Goal: Book appointment/travel/reservation

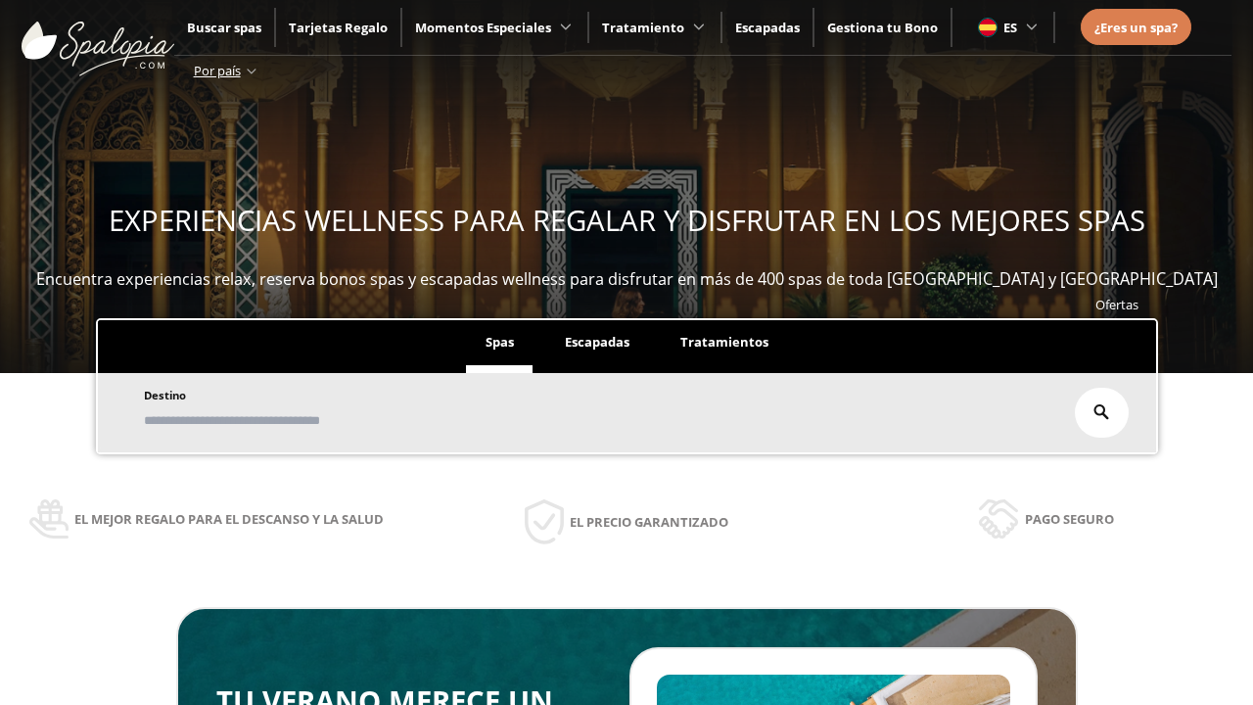
click at [597, 343] on span "Escapadas" at bounding box center [597, 342] width 65 height 18
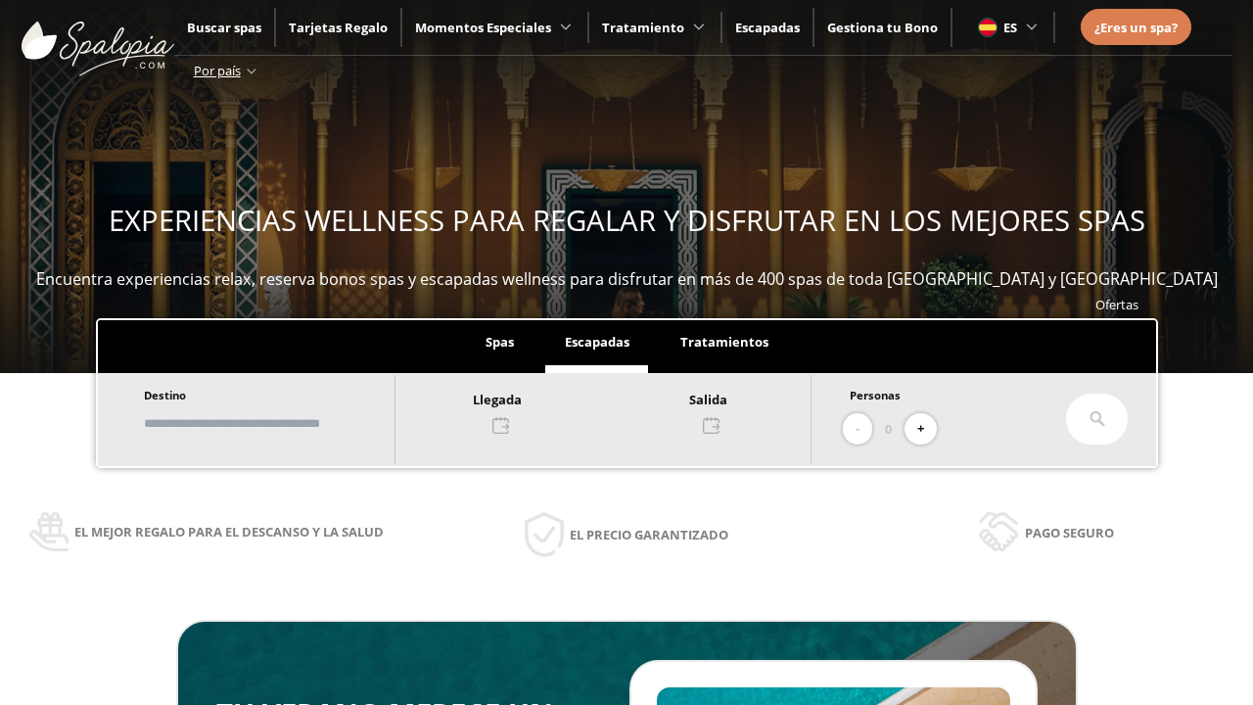
click at [276, 423] on input "text" at bounding box center [260, 423] width 244 height 34
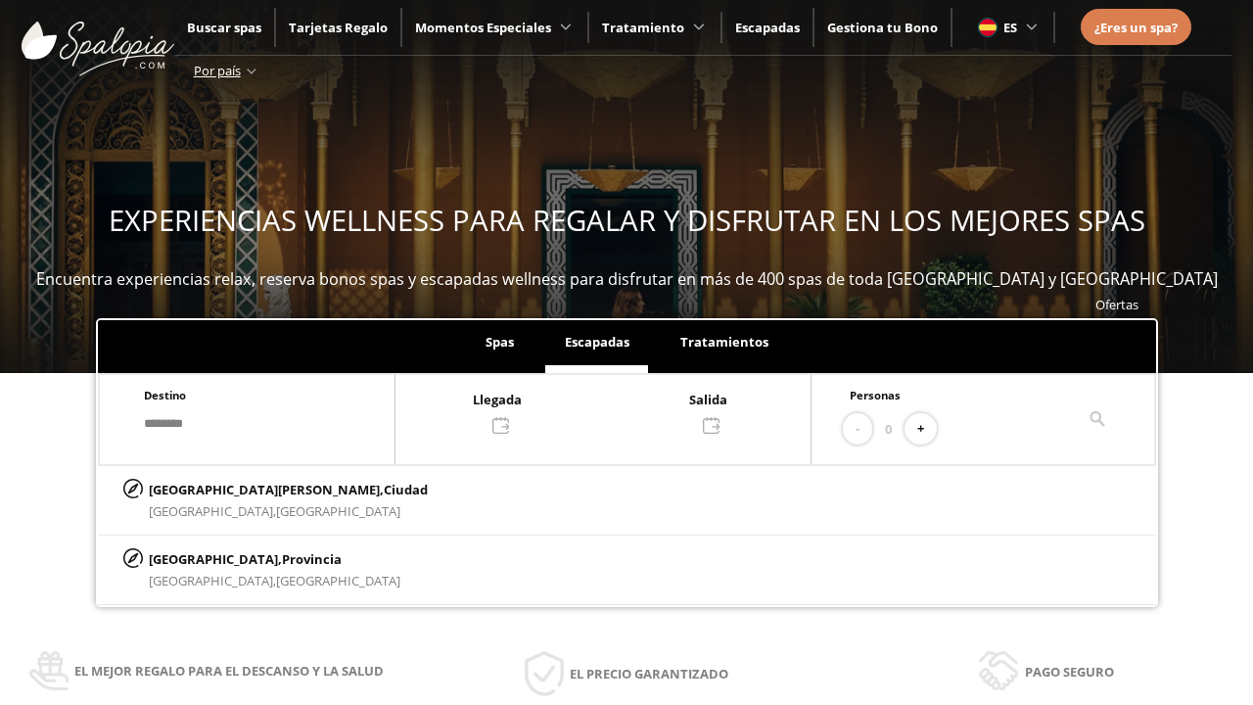
click at [623, 410] on div at bounding box center [602, 411] width 415 height 47
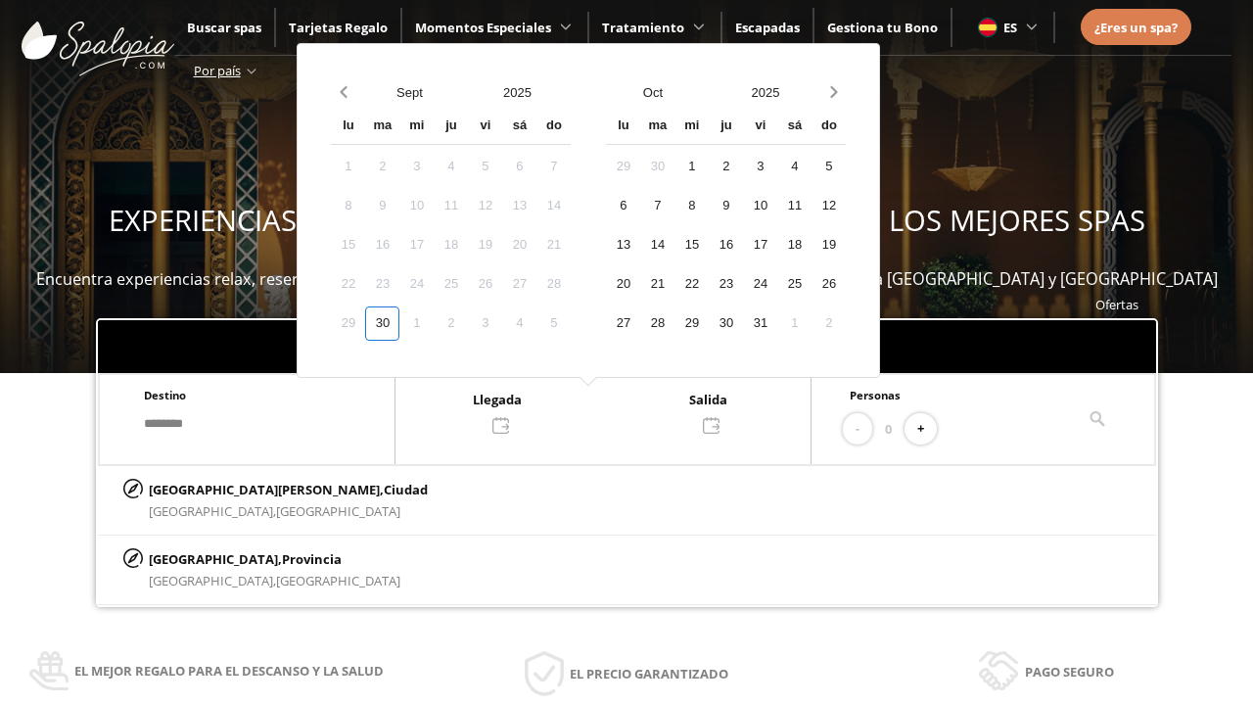
click at [468, 323] on div "2" at bounding box center [451, 323] width 34 height 34
click at [502, 323] on div "3" at bounding box center [485, 323] width 34 height 34
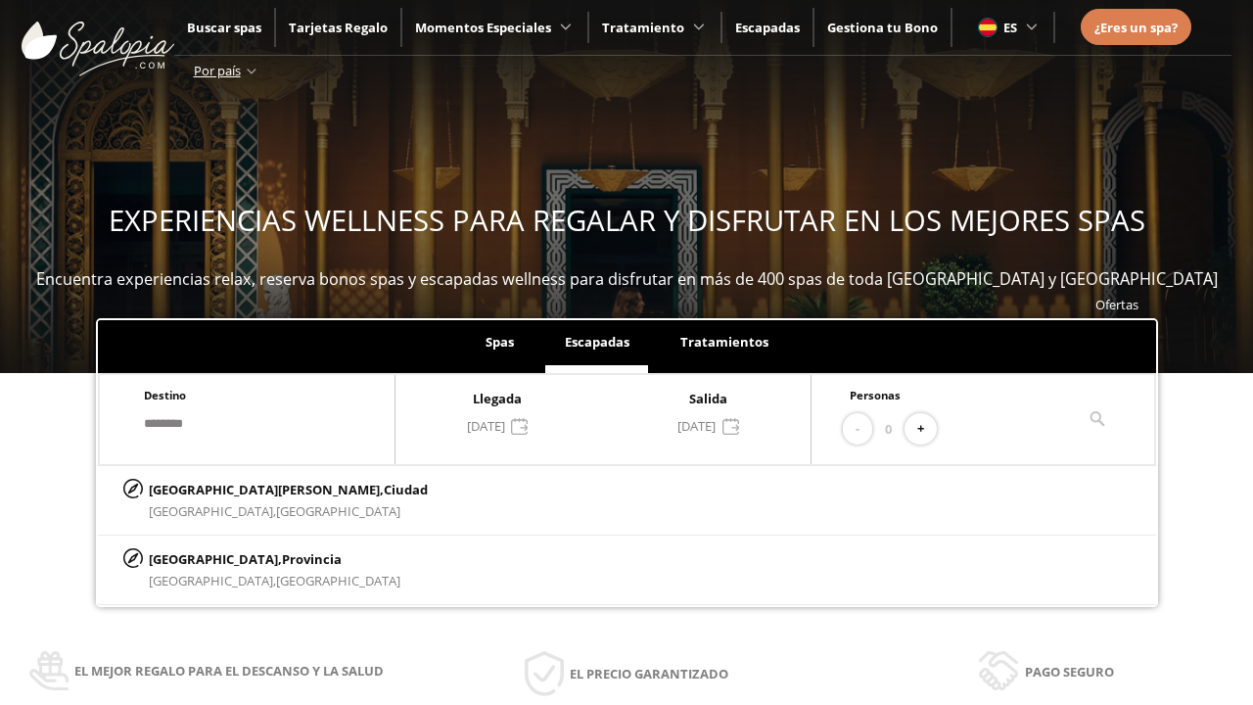
click at [927, 429] on button "+" at bounding box center [920, 429] width 32 height 32
click at [246, 488] on p "[GEOGRAPHIC_DATA][PERSON_NAME], [GEOGRAPHIC_DATA]" at bounding box center [288, 490] width 279 height 22
type input "**********"
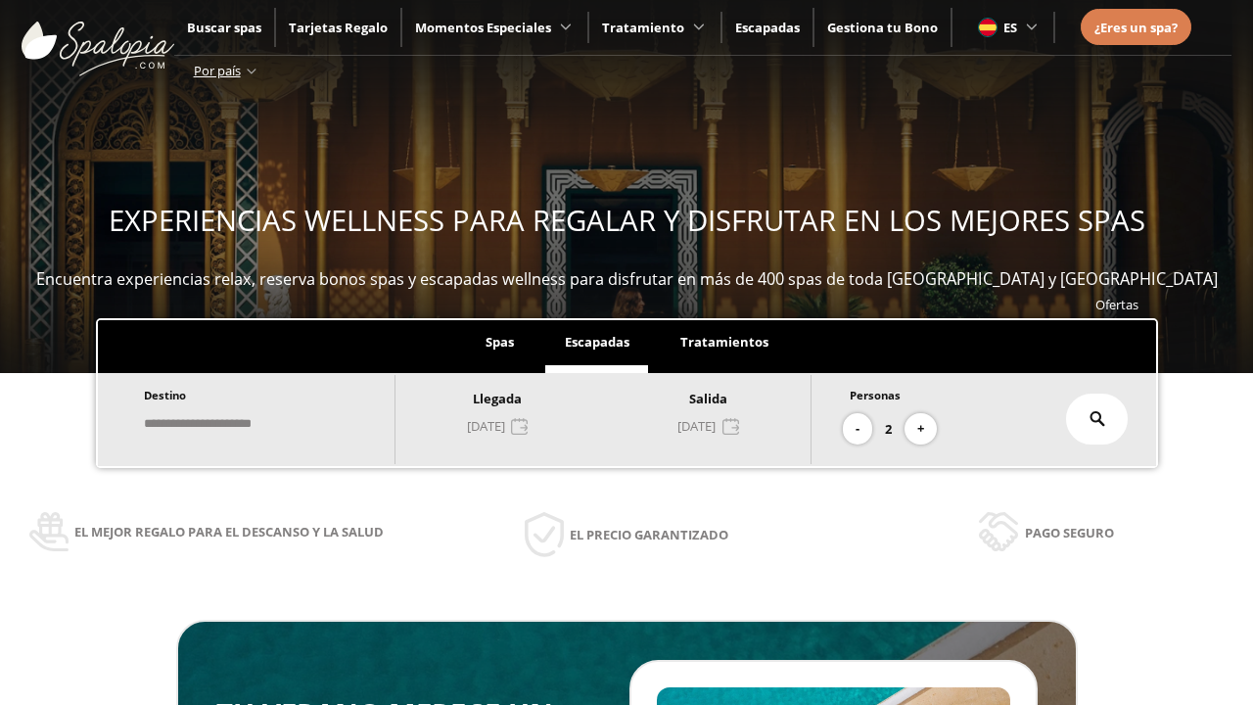
click at [1097, 419] on icon at bounding box center [1097, 419] width 16 height 16
